Goal: Transaction & Acquisition: Book appointment/travel/reservation

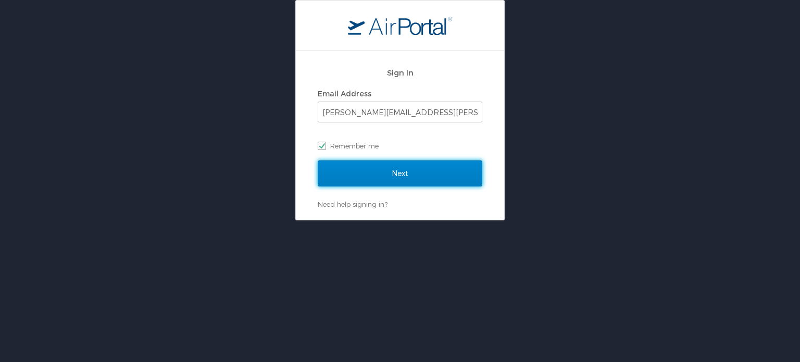
click at [396, 169] on input "Next" at bounding box center [400, 173] width 165 height 26
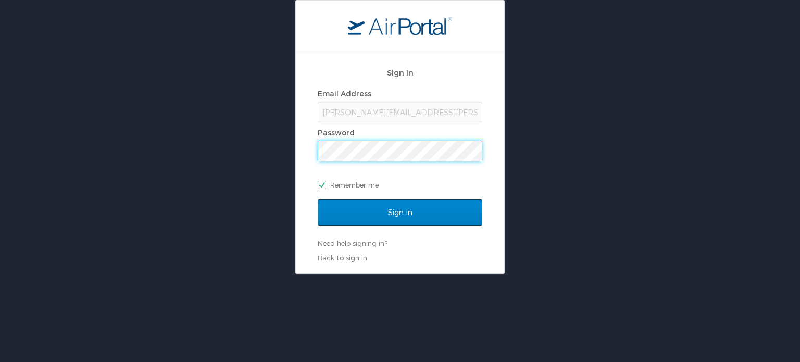
click at [318, 199] on input "Sign In" at bounding box center [400, 212] width 165 height 26
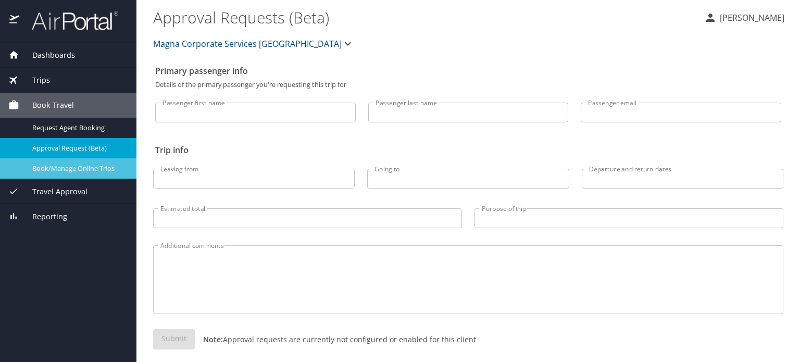
click at [65, 173] on div "Book/Manage Online Trips" at bounding box center [68, 168] width 120 height 12
